Goal: Find specific fact

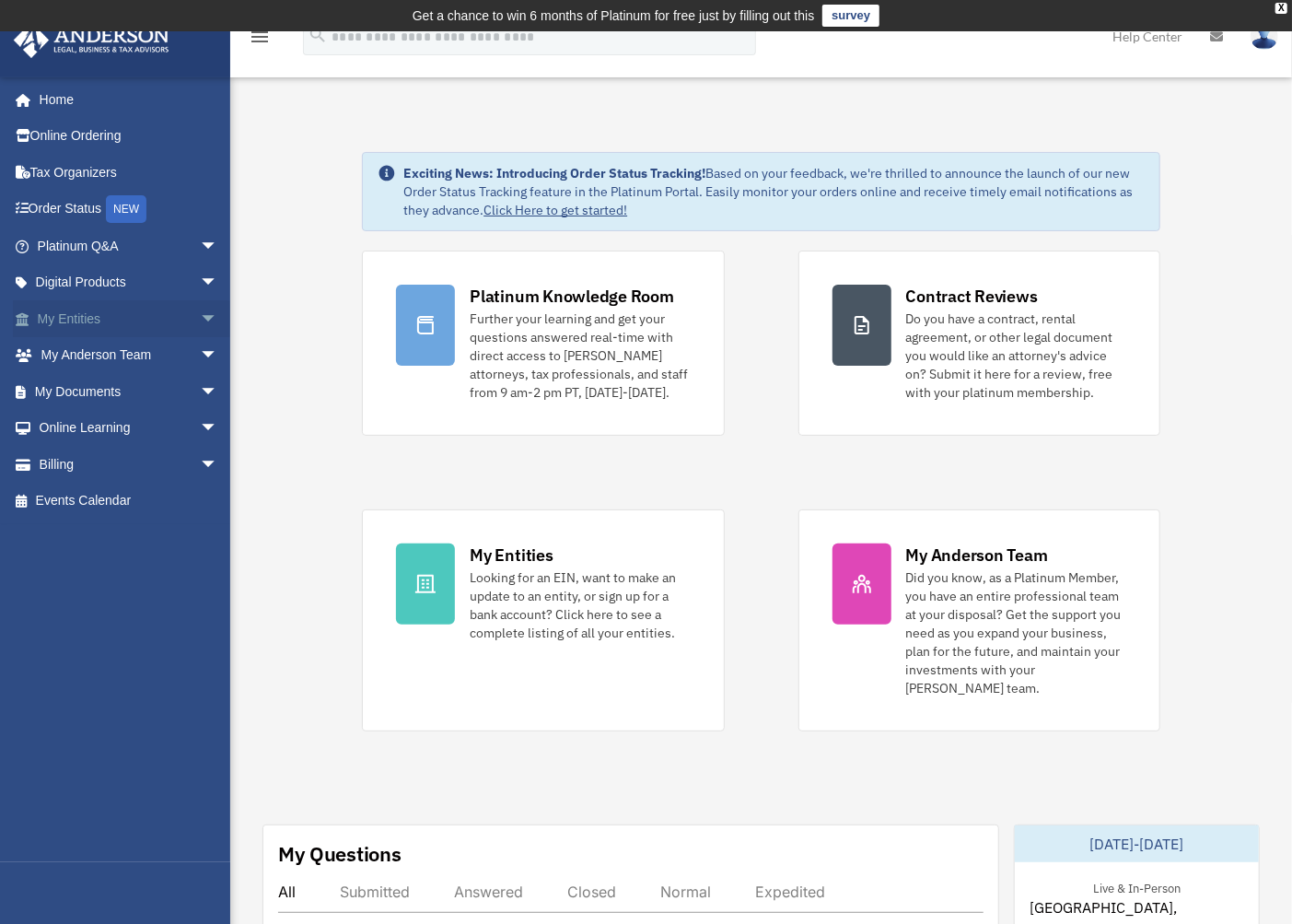
click at [71, 316] on link "My Entities arrow_drop_down" at bounding box center [129, 319] width 233 height 37
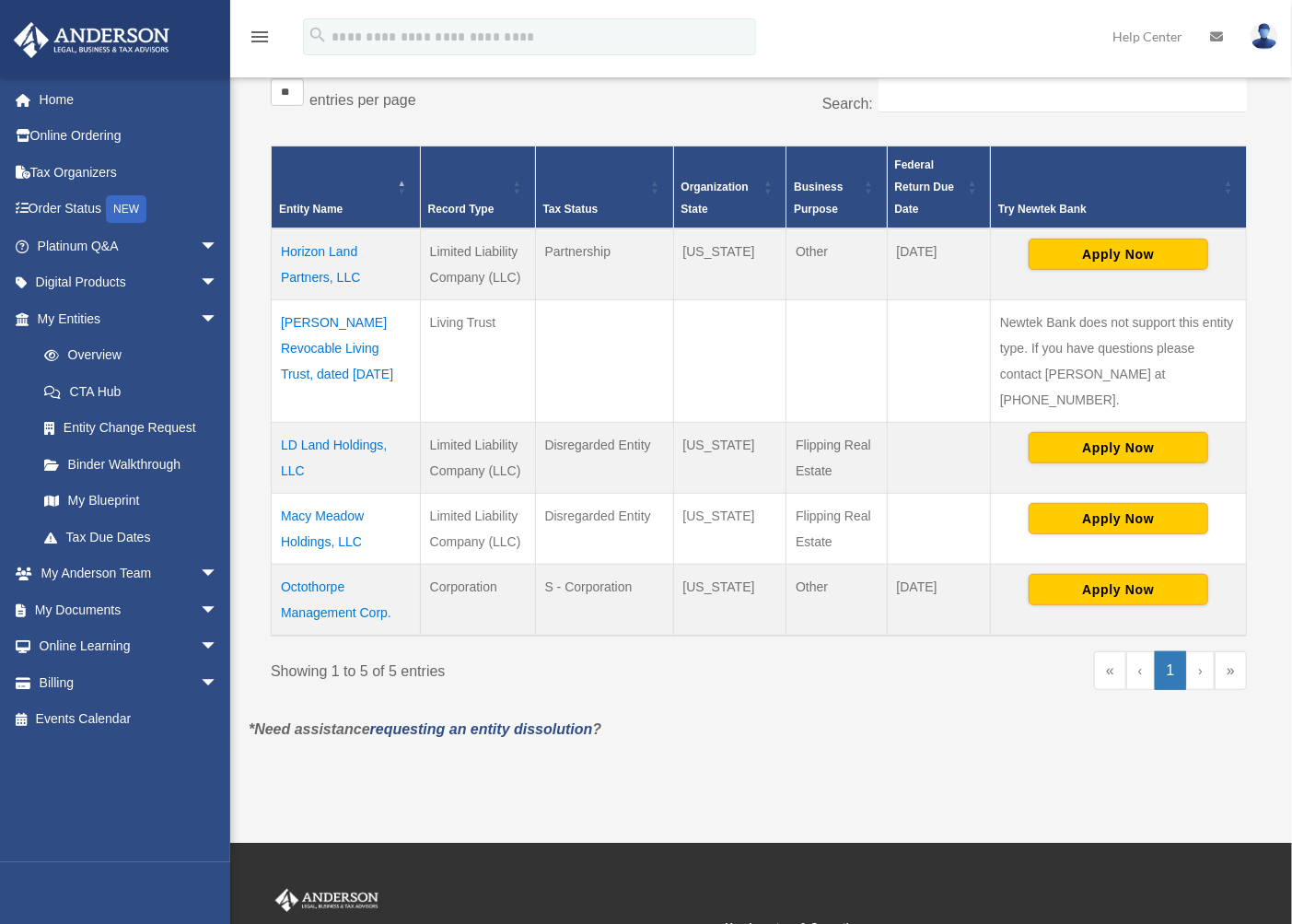
scroll to position [338, 0]
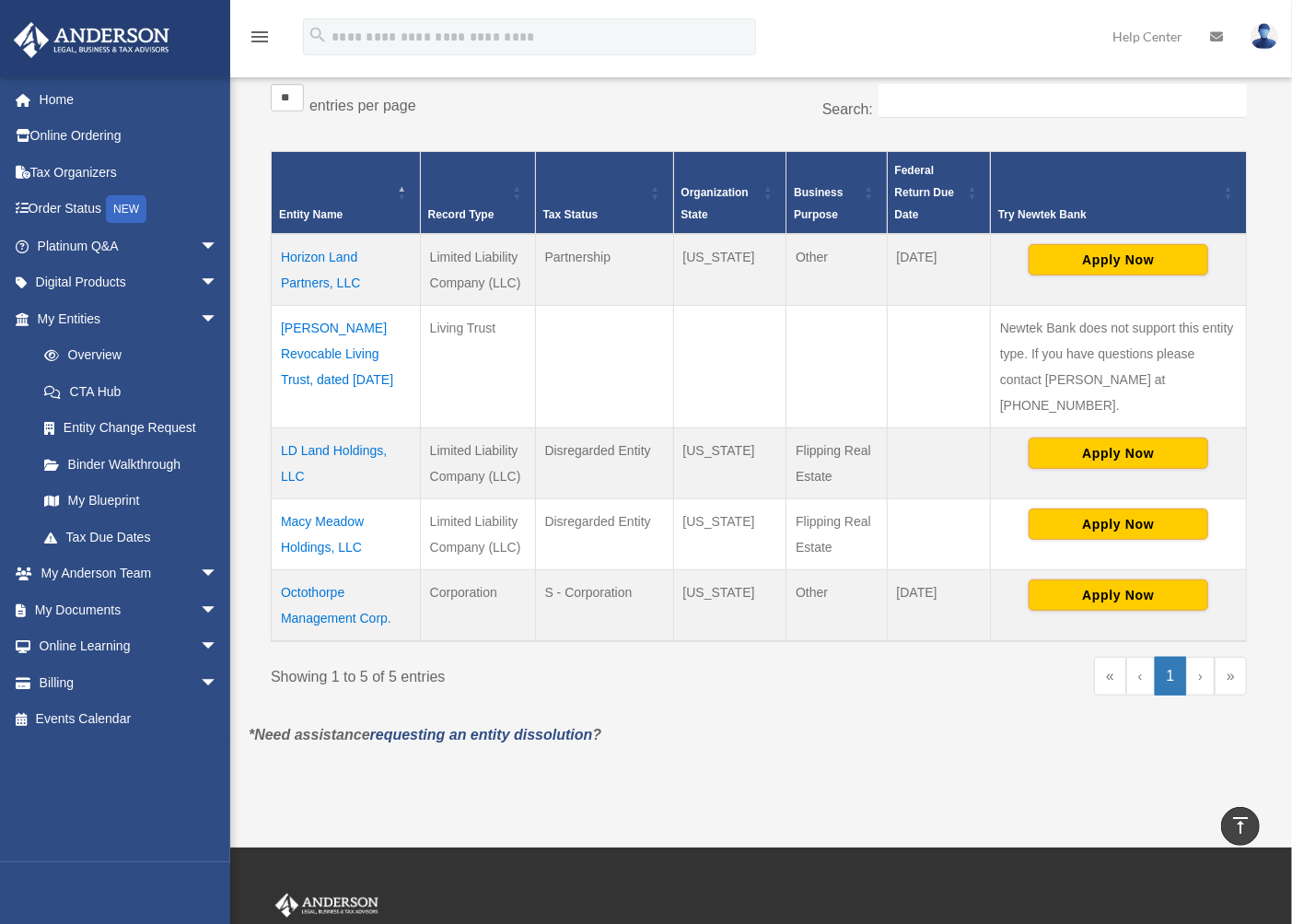
click at [329, 428] on td "LD Land Holdings, LLC" at bounding box center [347, 464] width 149 height 71
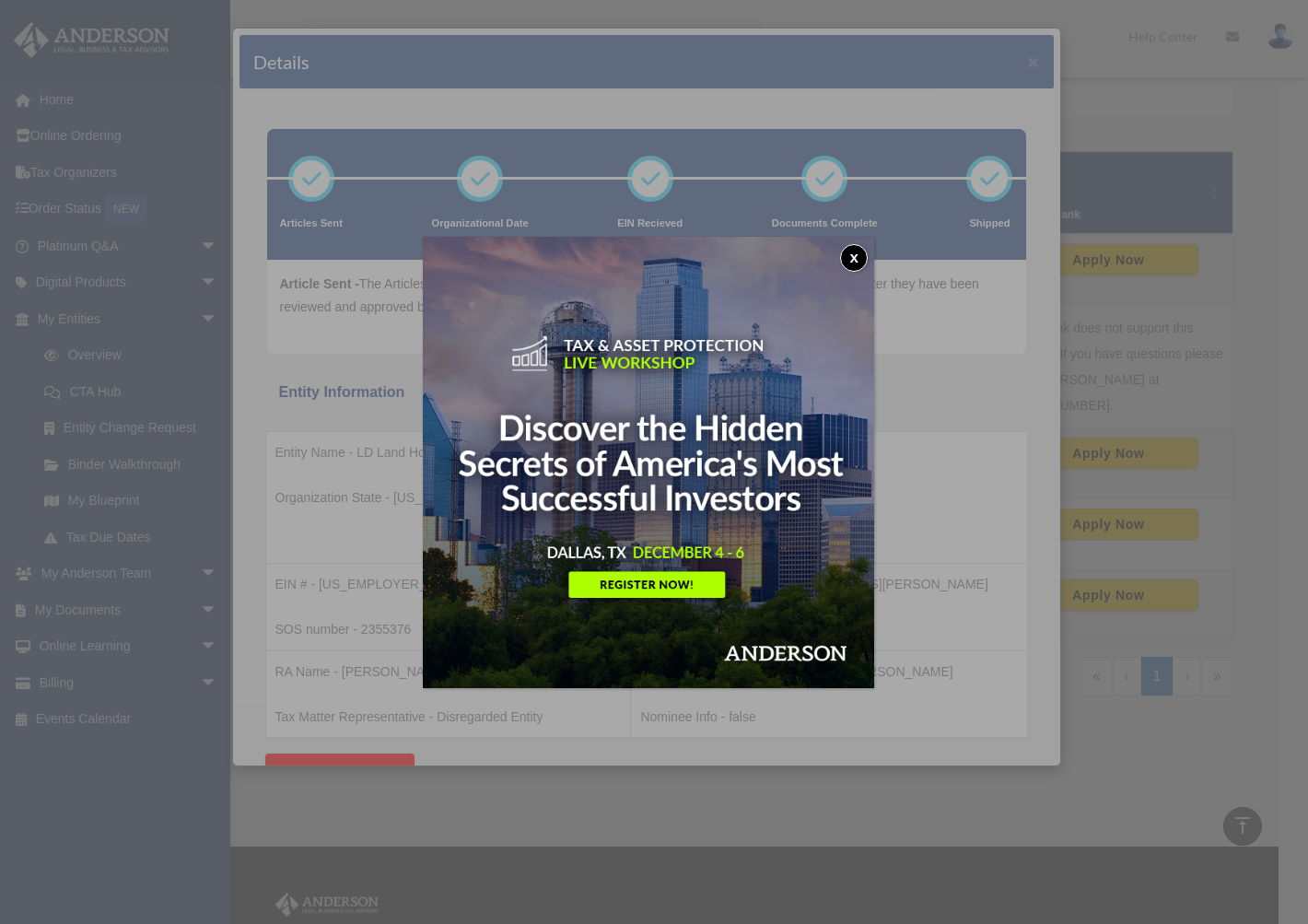
click at [865, 258] on button "x" at bounding box center [854, 258] width 28 height 28
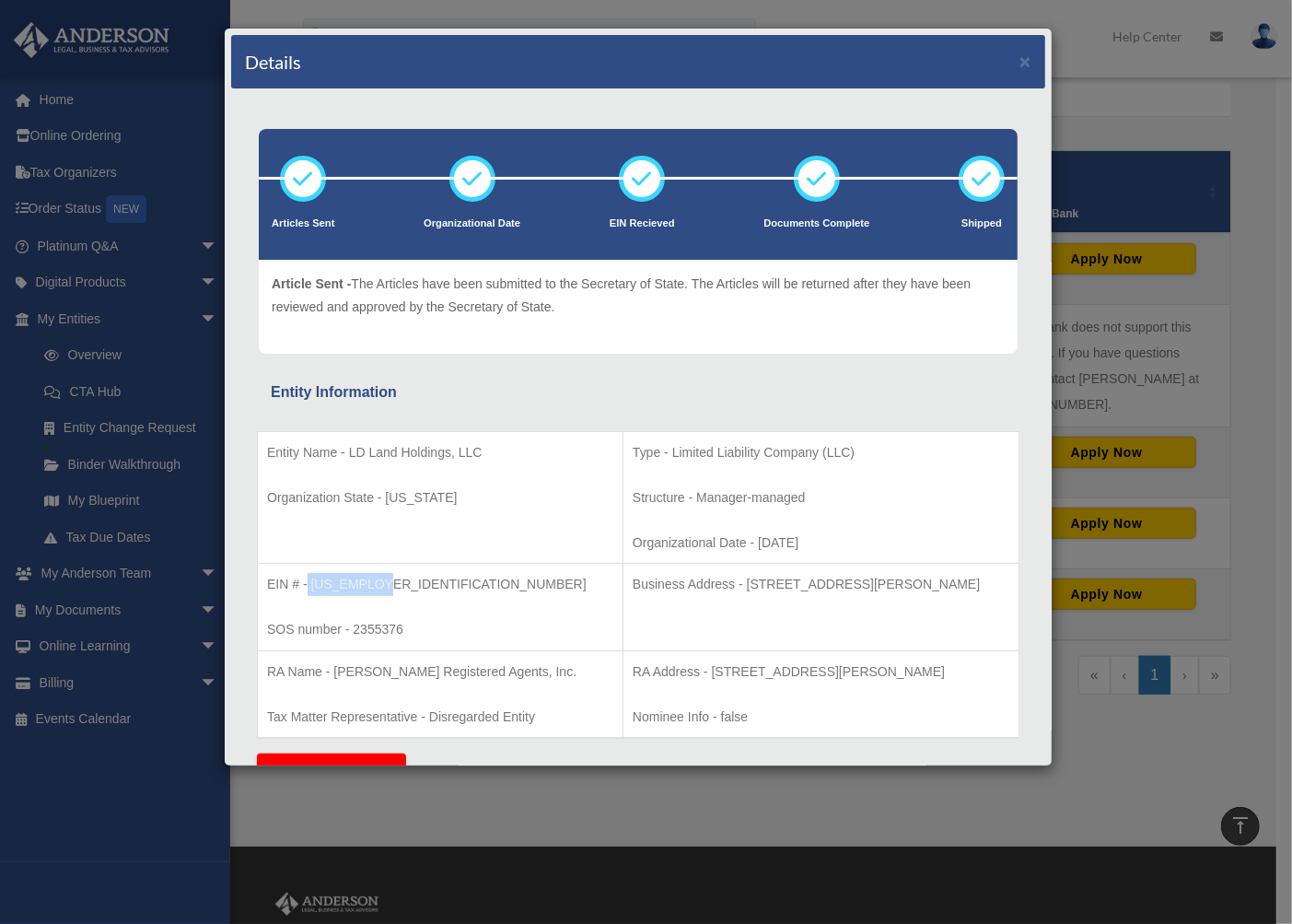
drag, startPoint x: 306, startPoint y: 583, endPoint x: 400, endPoint y: 590, distance: 94.3
click at [400, 590] on p "EIN # - [US_EMPLOYER_IDENTIFICATION_NUMBER]" at bounding box center [441, 584] width 347 height 23
copy p "[US_EMPLOYER_IDENTIFICATION_NUMBER]"
click at [1019, 61] on button "×" at bounding box center [1025, 61] width 12 height 20
